Goal: Task Accomplishment & Management: Use online tool/utility

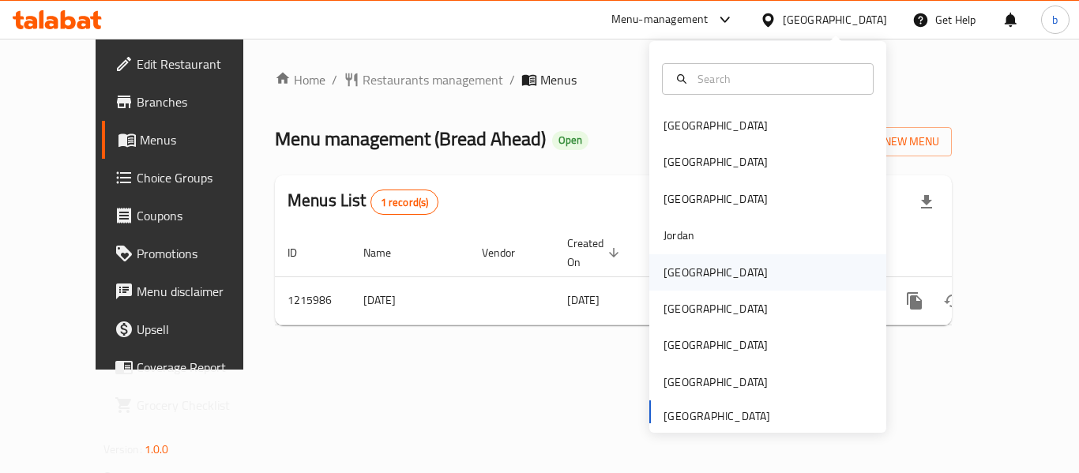
click at [669, 276] on div "[GEOGRAPHIC_DATA]" at bounding box center [716, 272] width 104 height 17
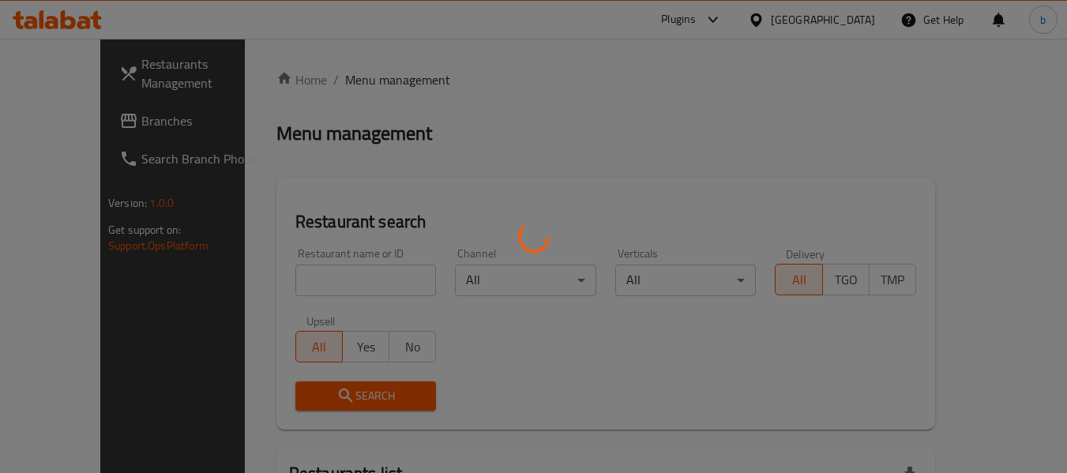
click at [76, 132] on div at bounding box center [533, 236] width 1067 height 473
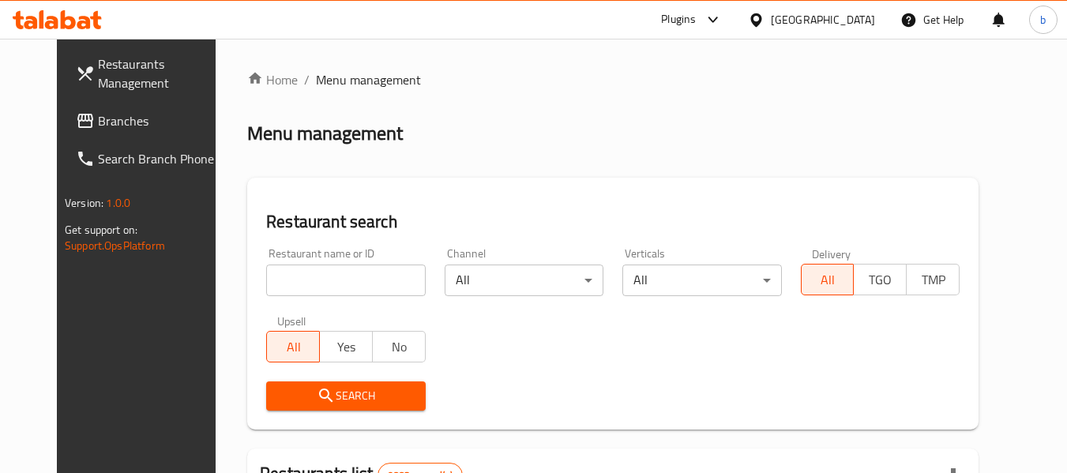
click at [98, 130] on span "Branches" at bounding box center [160, 120] width 125 height 19
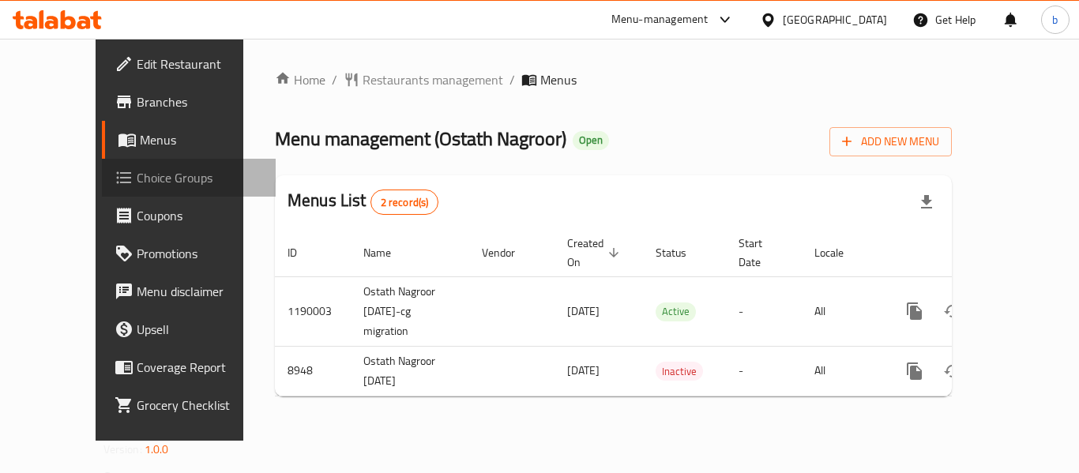
click at [137, 186] on span "Choice Groups" at bounding box center [200, 177] width 126 height 19
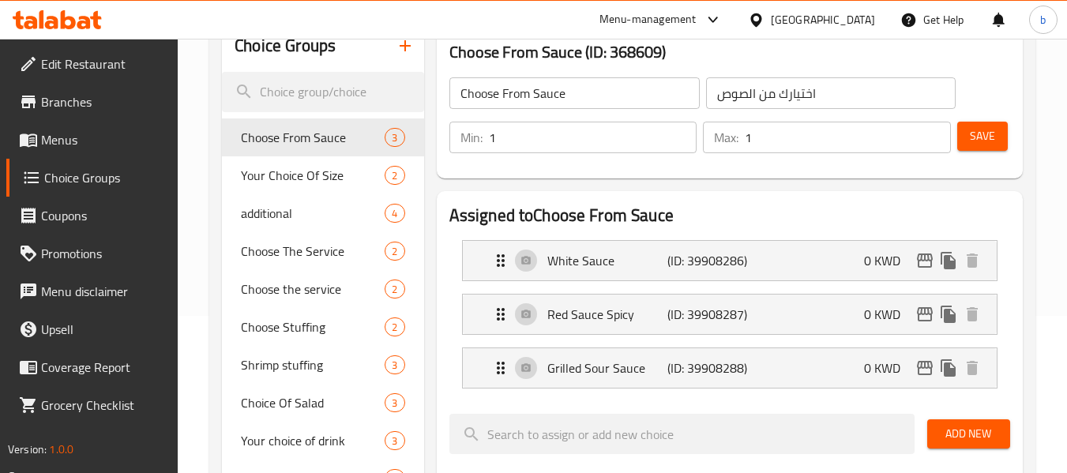
scroll to position [158, 0]
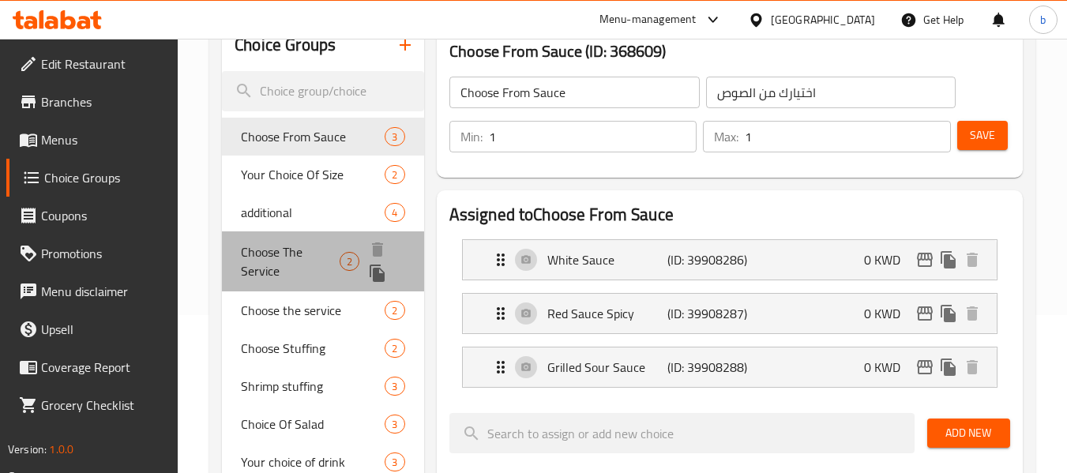
click at [301, 254] on span "Choose The Service" at bounding box center [290, 262] width 99 height 38
type input "Choose The Service"
type input "اختيار السرفيس"
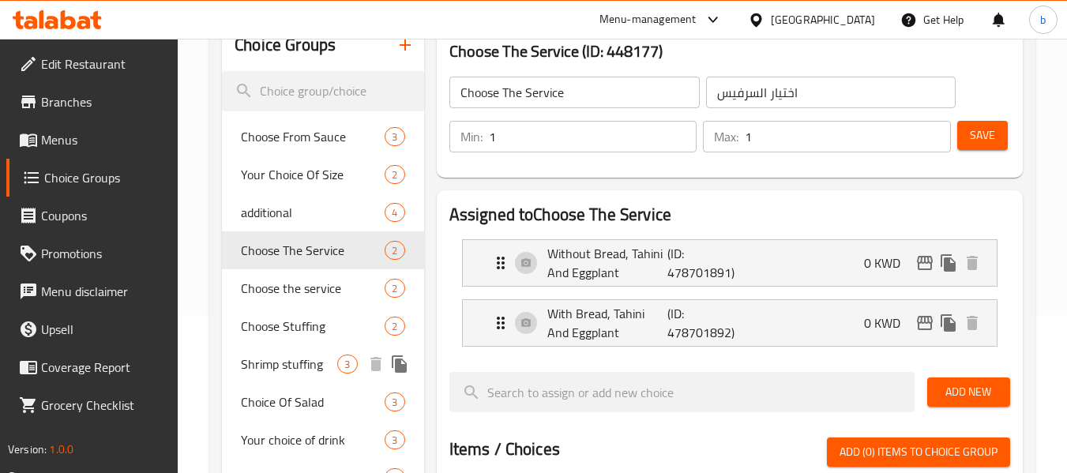
click at [282, 370] on span "Shrimp stuffing" at bounding box center [289, 364] width 96 height 19
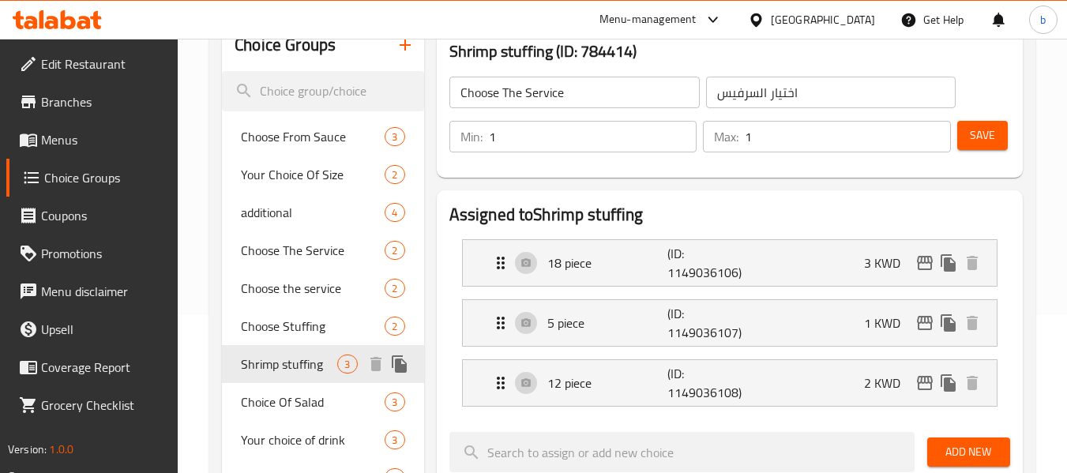
type input "Shrimp stuffing"
type input "حشوة الجمبري"
type input "0"
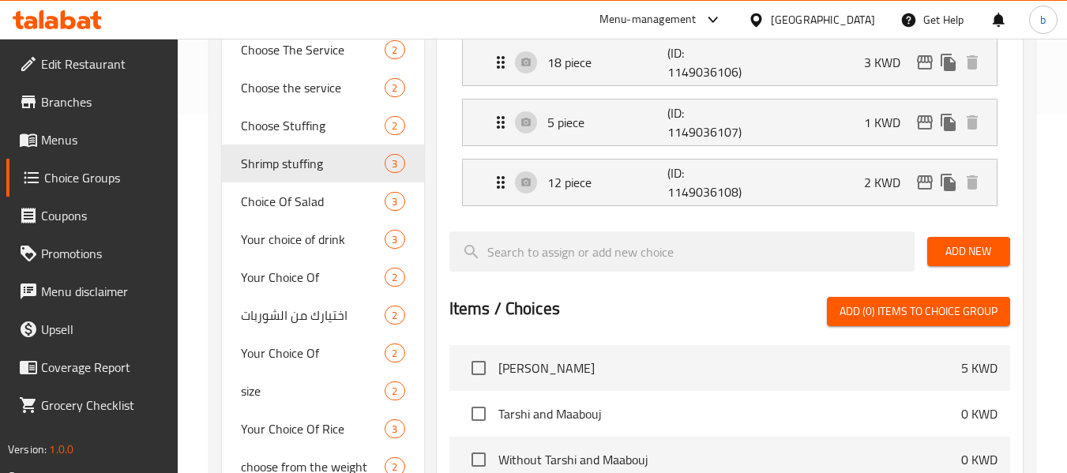
scroll to position [395, 0]
